Goal: Manage account settings

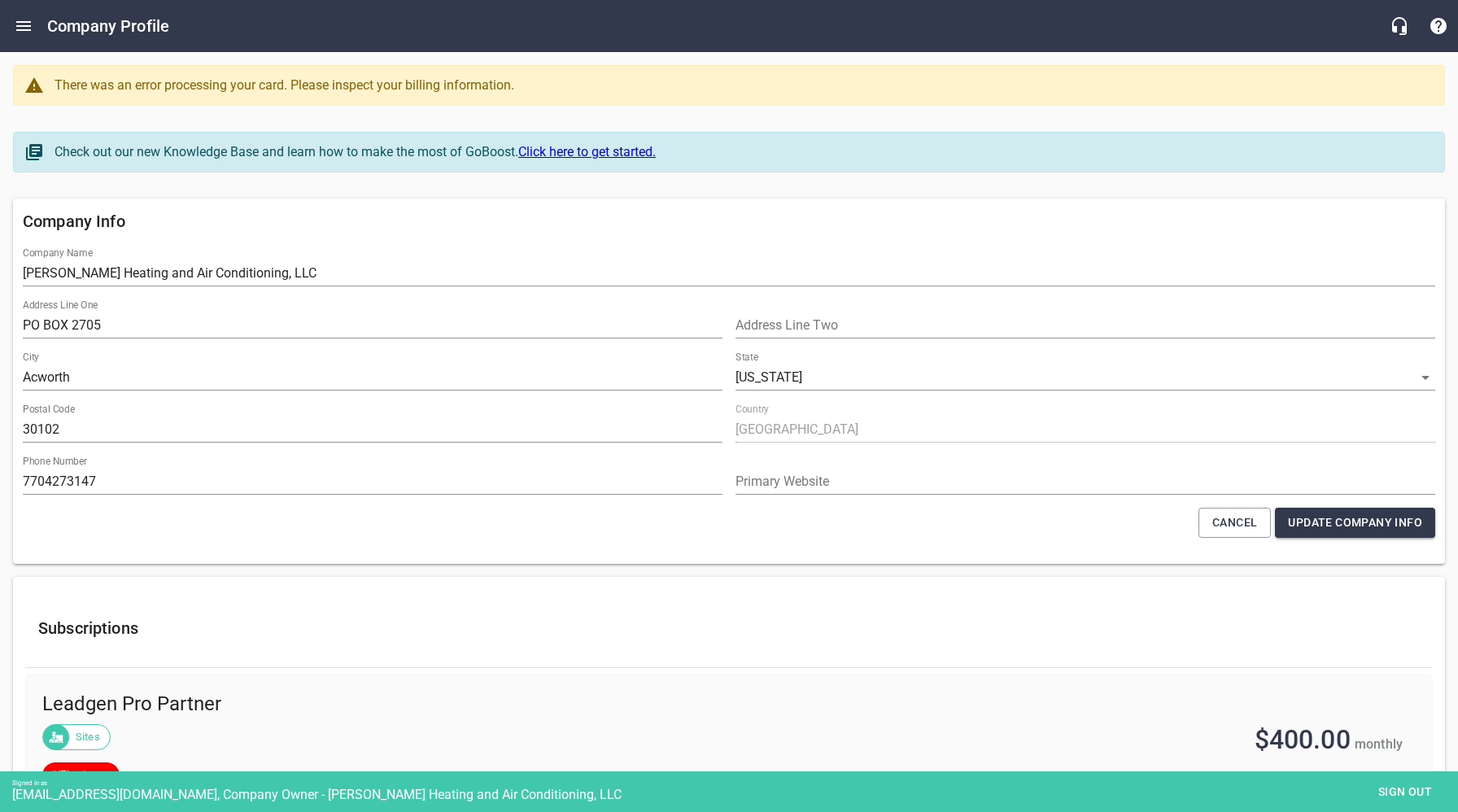
select select "[US_STATE]"
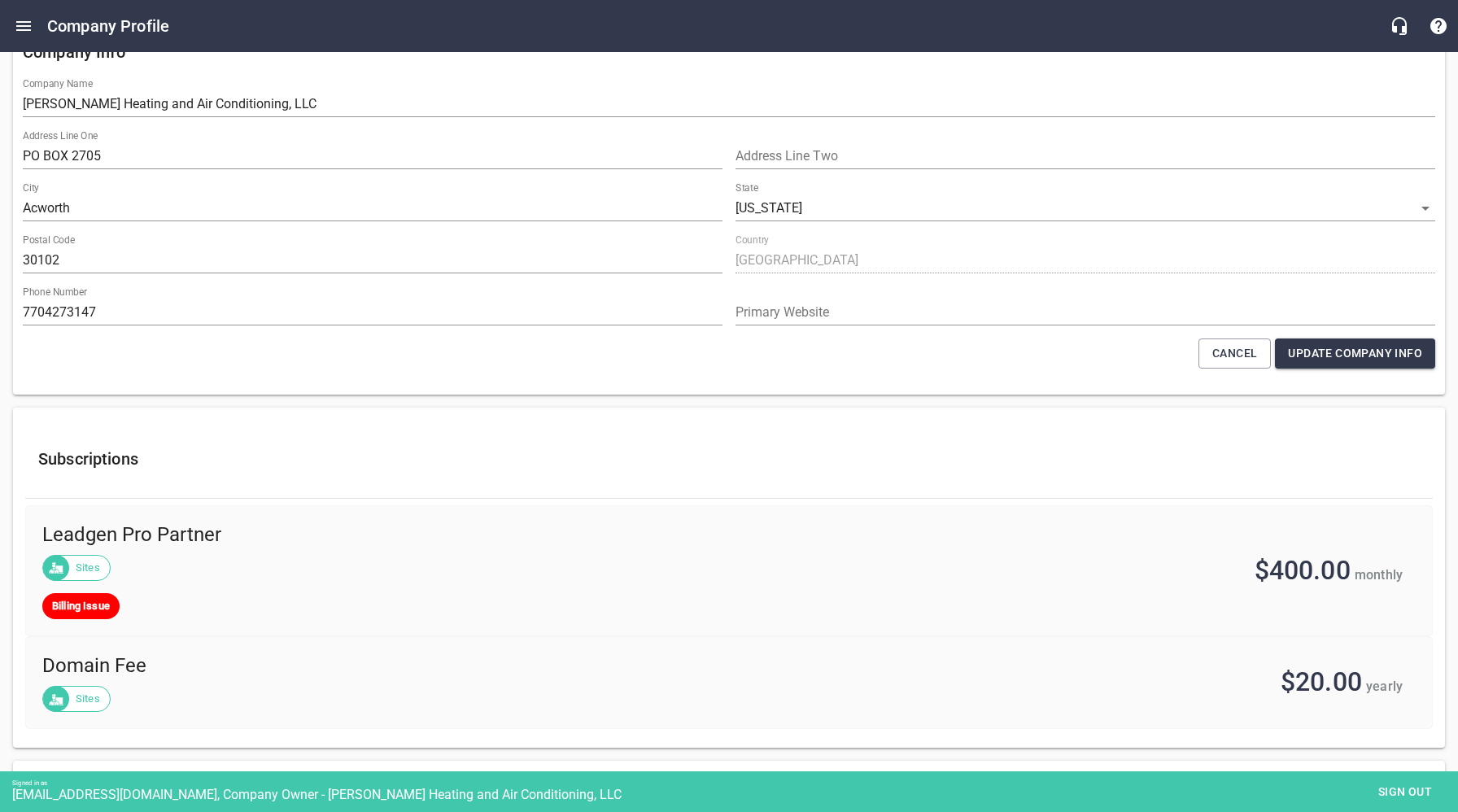
scroll to position [683, 0]
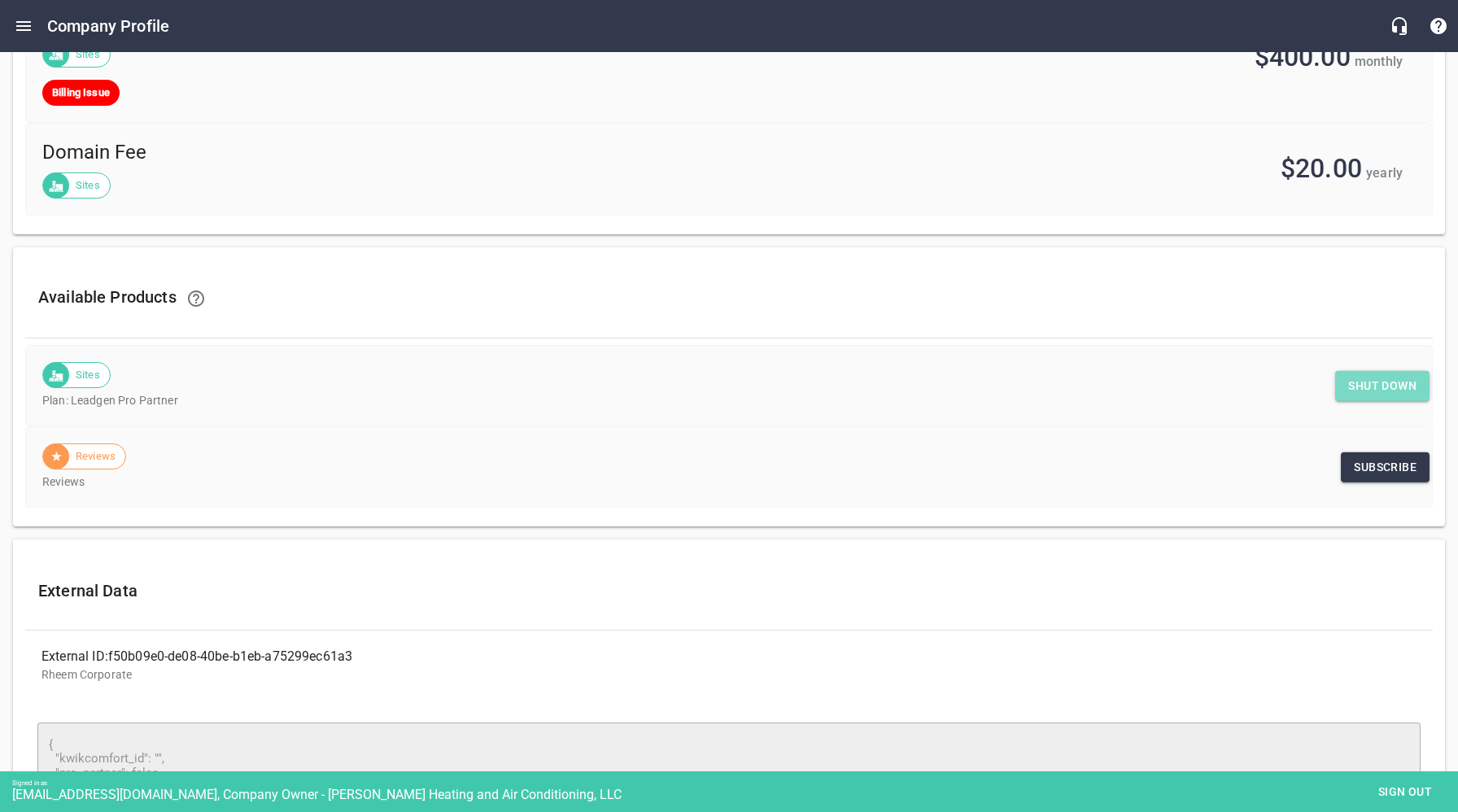
click at [1370, 380] on span "Shut down" at bounding box center [1382, 386] width 68 height 21
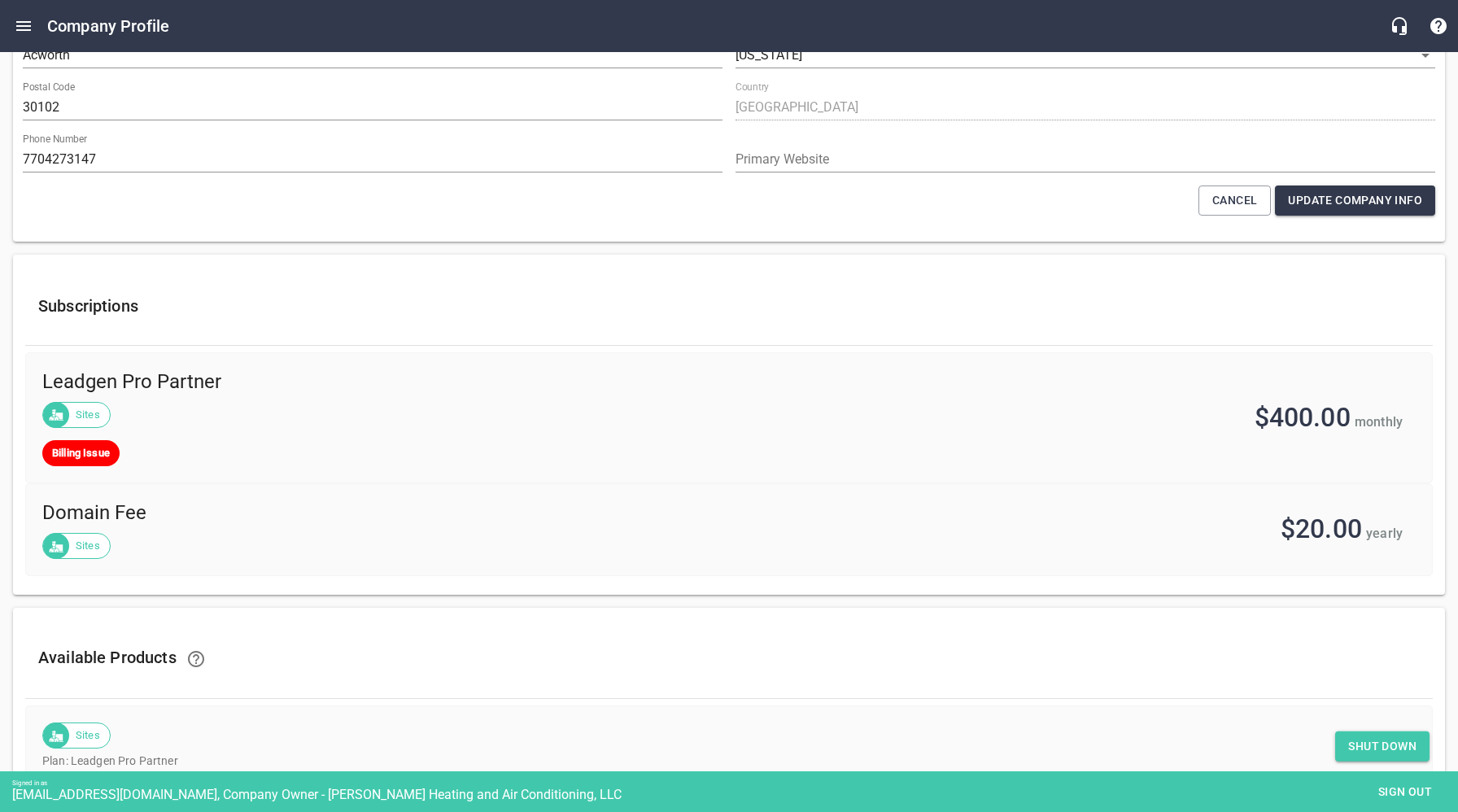
scroll to position [0, 0]
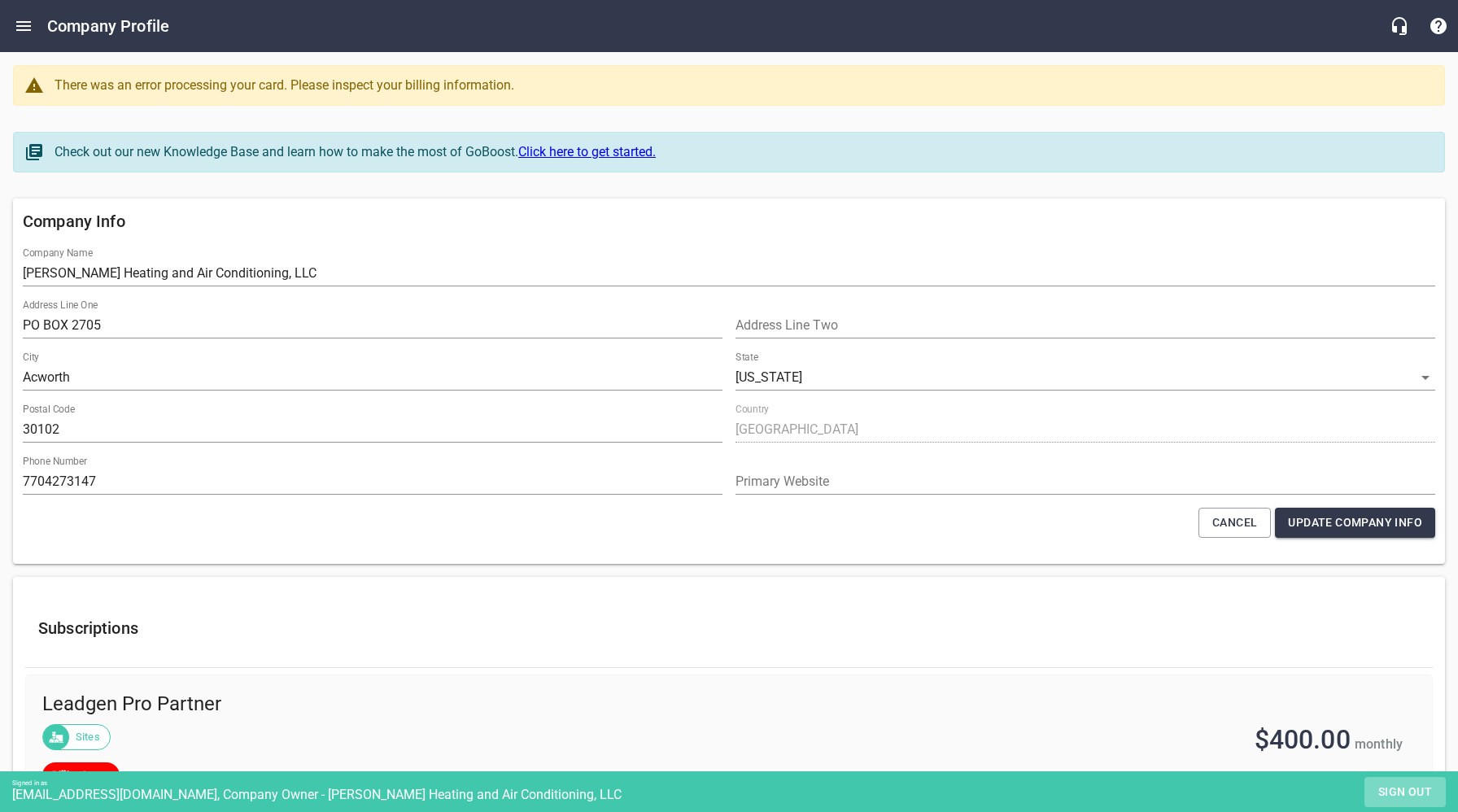
click at [1398, 787] on span "Sign out" at bounding box center [1405, 791] width 68 height 21
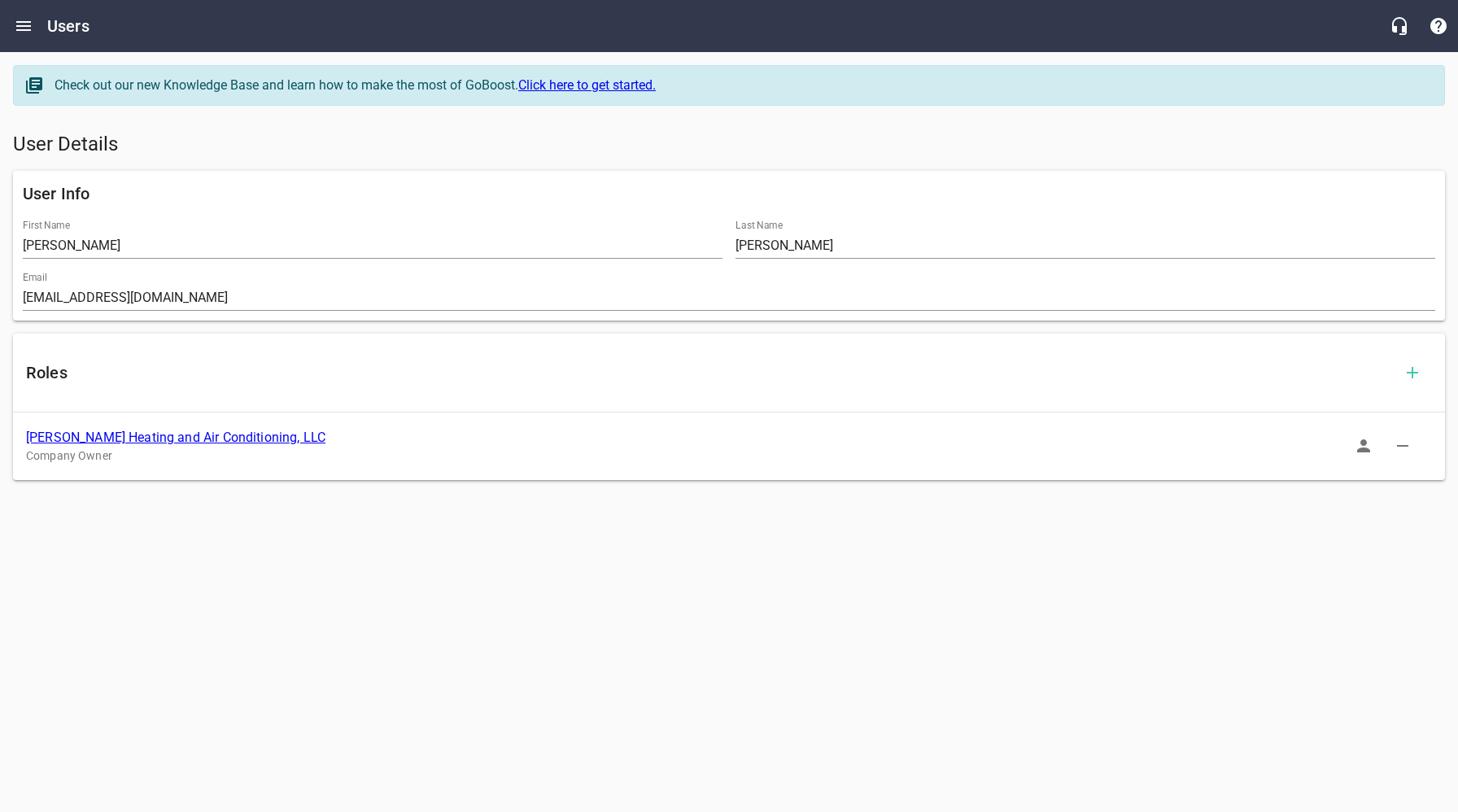
click at [172, 443] on link "[PERSON_NAME] Heating and Air Conditioning, LLC" at bounding box center [176, 436] width 300 height 15
